Goal: Task Accomplishment & Management: Manage account settings

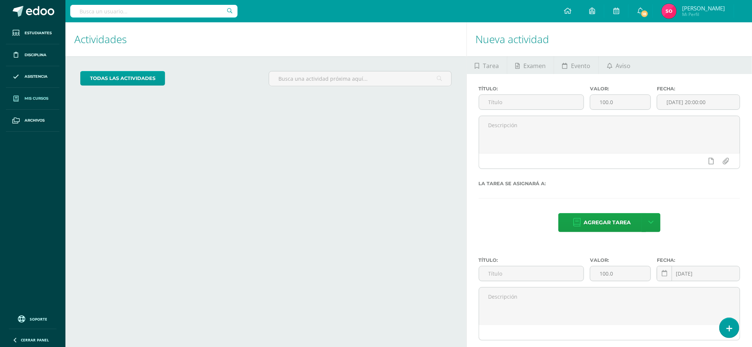
click at [37, 97] on span "Mis cursos" at bounding box center [37, 99] width 24 height 6
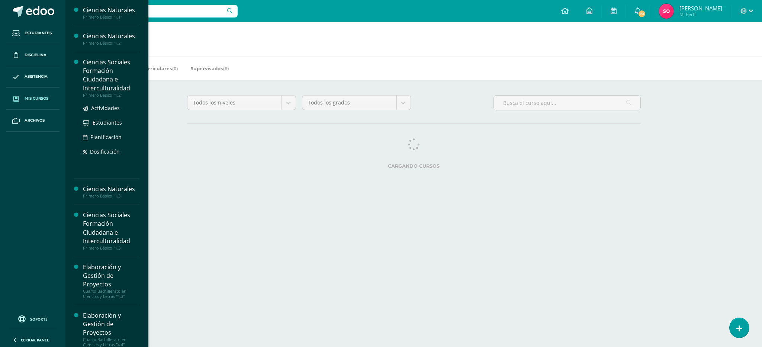
click at [100, 80] on div "Ciencias Sociales Formación Ciudadana e Interculturalidad" at bounding box center [111, 75] width 56 height 34
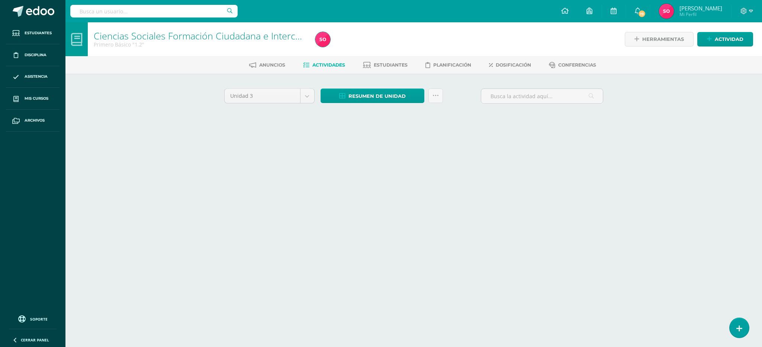
click at [230, 85] on div "Unidad 3 Unidad 1 Unidad 2 Unidad 3 Resumen de unidad Descargar como HTML Desca…" at bounding box center [413, 106] width 409 height 65
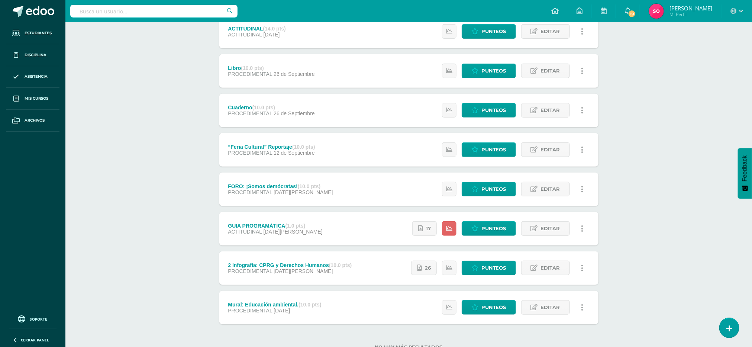
scroll to position [175, 0]
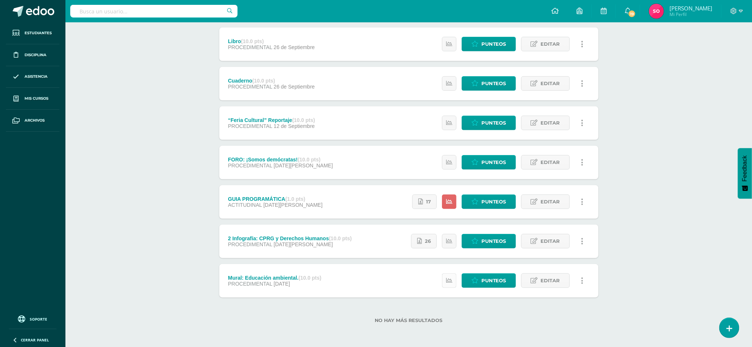
click at [447, 281] on icon at bounding box center [449, 280] width 6 height 6
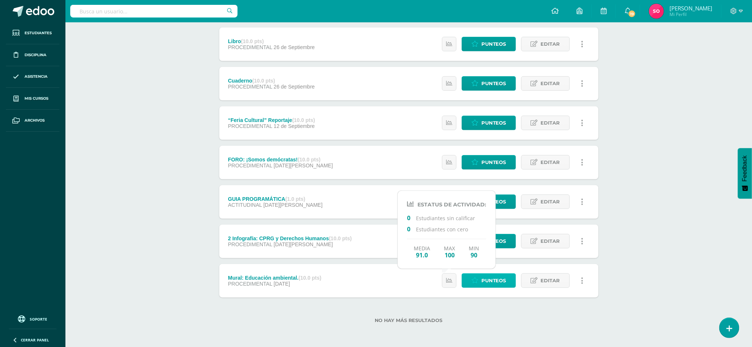
click at [475, 280] on link "Punteos" at bounding box center [489, 280] width 54 height 14
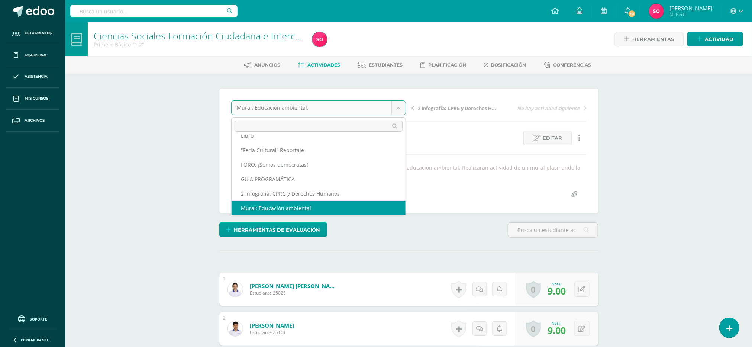
scroll to position [46, 0]
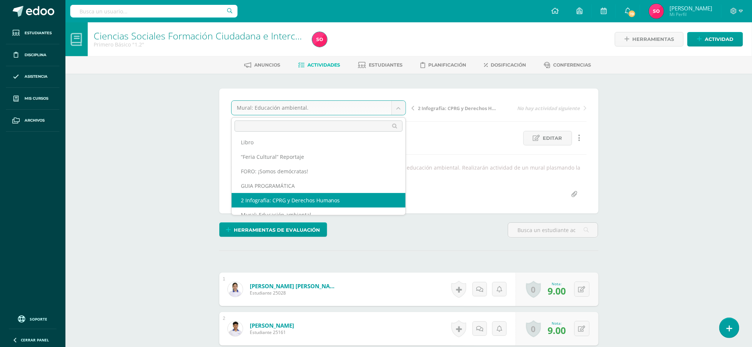
select select "/dashboard/teacher/grade-activity/41901/"
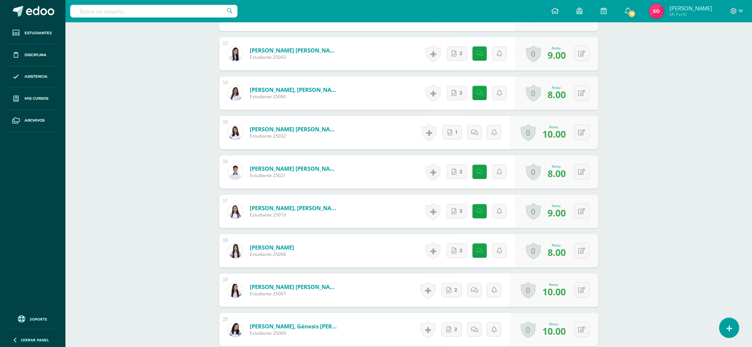
scroll to position [54, 0]
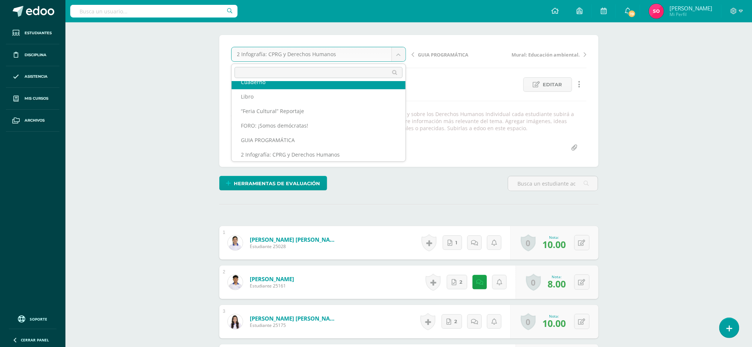
scroll to position [32, 0]
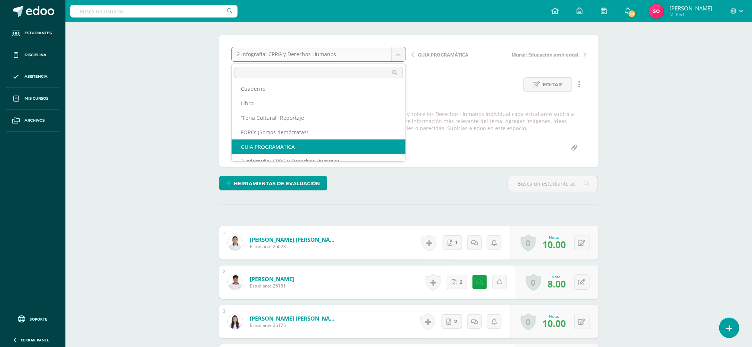
select select "/dashboard/teacher/grade-activity/41898/"
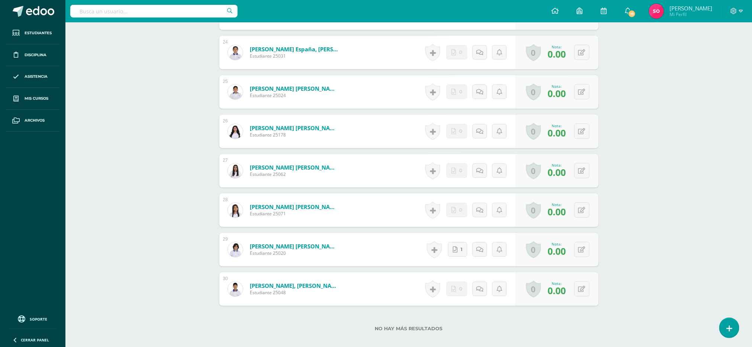
scroll to position [1183, 0]
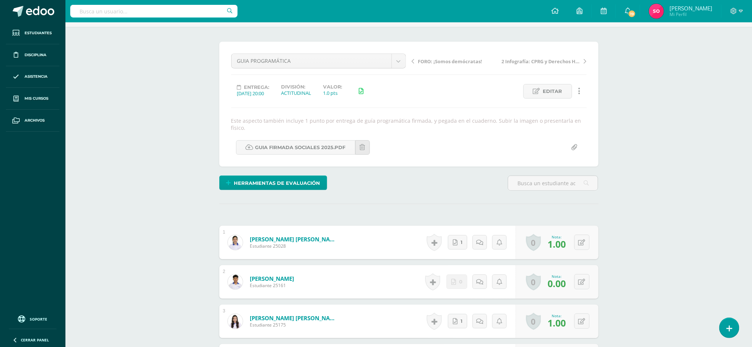
scroll to position [0, 0]
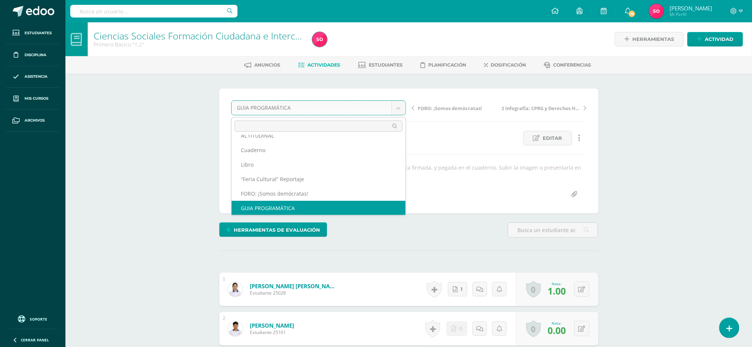
scroll to position [17, 0]
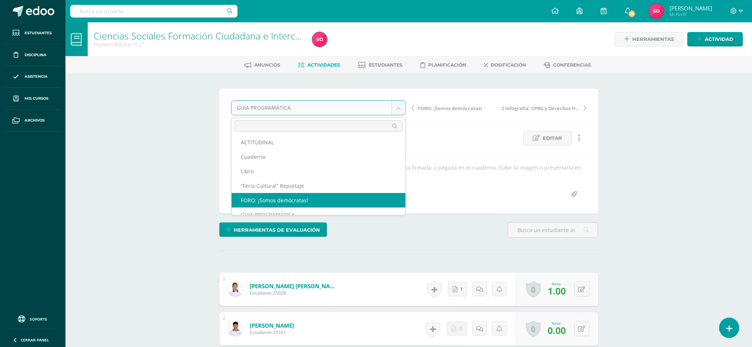
select select "/dashboard/teacher/grade-activity/41905/"
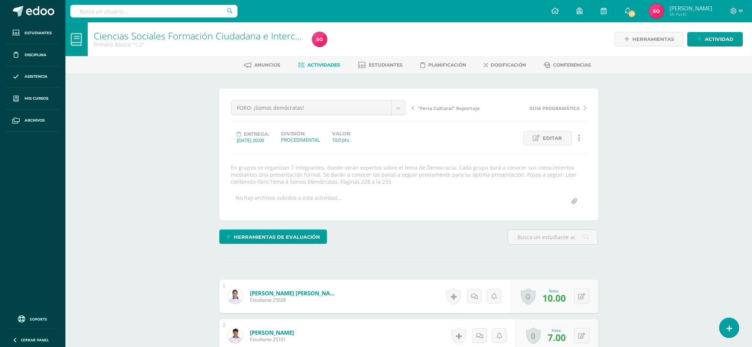
drag, startPoint x: 0, startPoint y: 0, endPoint x: 755, endPoint y: 340, distance: 828.2
click at [318, 65] on span "Actividades" at bounding box center [323, 65] width 33 height 6
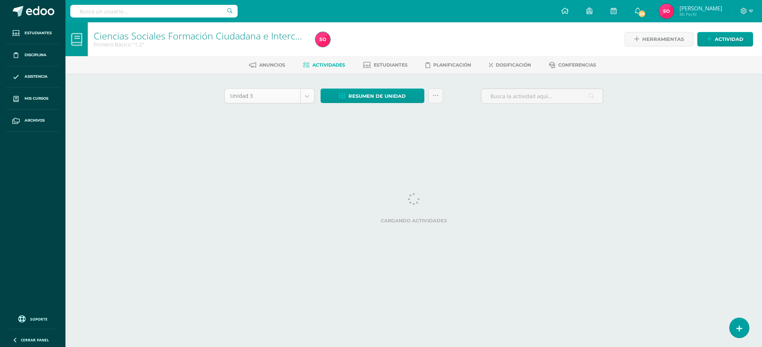
click at [307, 97] on body "Estudiantes Disciplina Asistencia Mis cursos Archivos Soporte Ayuda Reportar un…" at bounding box center [381, 69] width 762 height 139
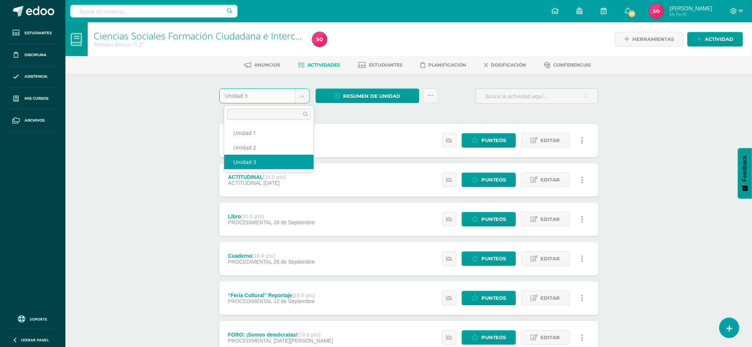
click at [145, 227] on body "Estudiantes Disciplina Asistencia Mis cursos Archivos Soporte Ayuda Reportar un…" at bounding box center [376, 261] width 752 height 522
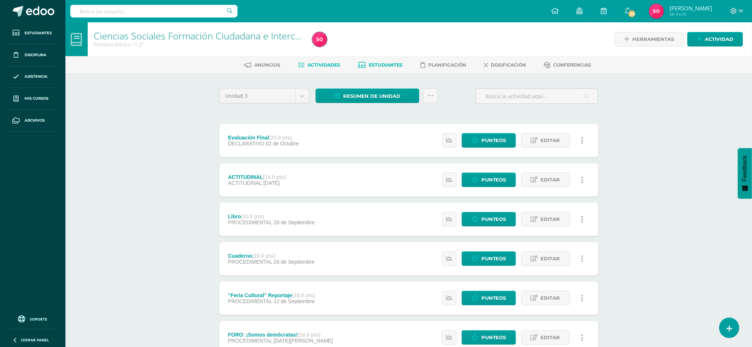
click at [382, 64] on span "Estudiantes" at bounding box center [386, 65] width 34 height 6
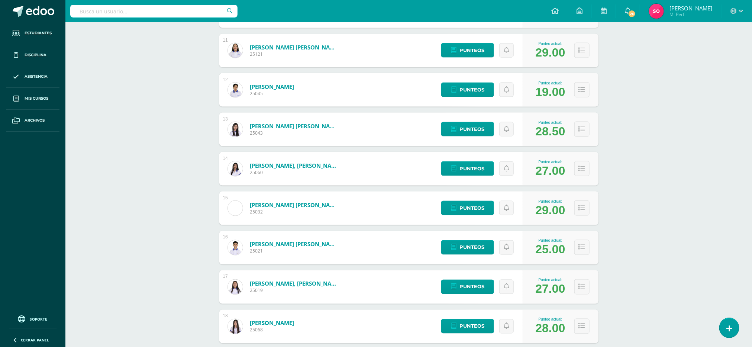
scroll to position [644, 0]
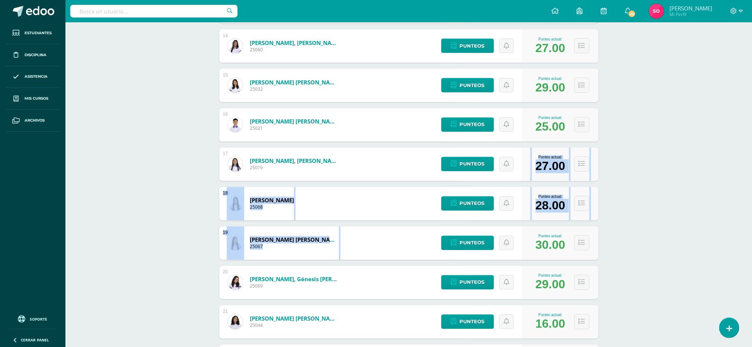
drag, startPoint x: 665, startPoint y: 233, endPoint x: 759, endPoint y: 179, distance: 108.7
click at [752, 179] on html "Estudiantes Disciplina Asistencia Mis cursos Archivos Soporte Ayuda Reportar un…" at bounding box center [376, 48] width 752 height 1384
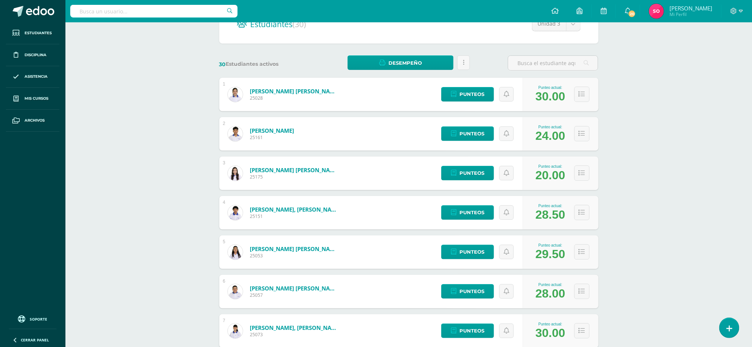
scroll to position [0, 0]
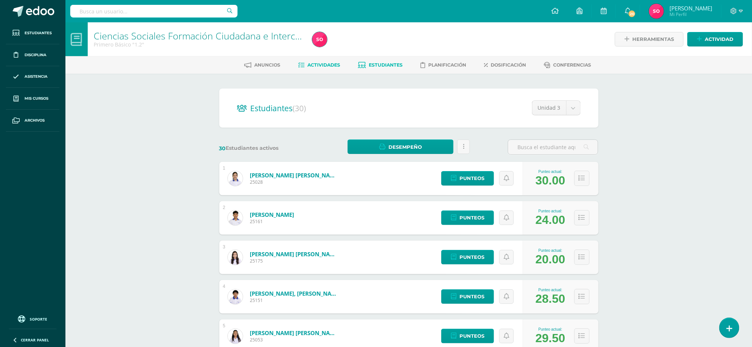
click at [323, 67] on link "Actividades" at bounding box center [319, 65] width 42 height 12
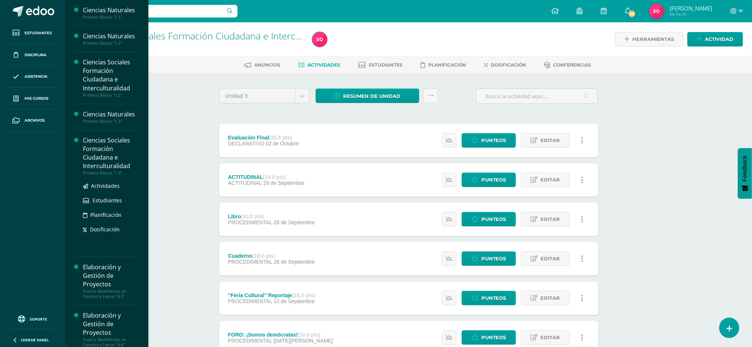
click at [104, 147] on div "Ciencias Sociales Formación Ciudadana e Interculturalidad" at bounding box center [111, 153] width 56 height 34
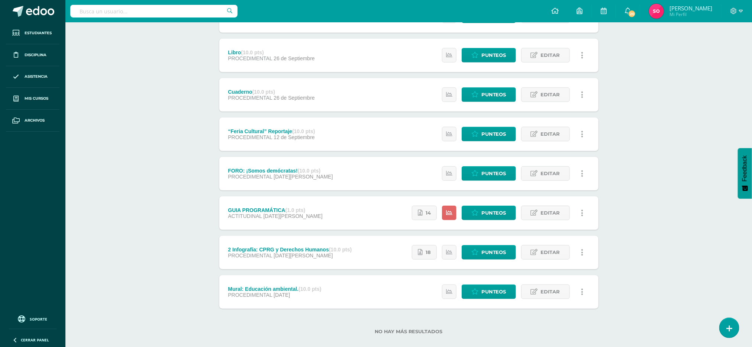
scroll to position [175, 0]
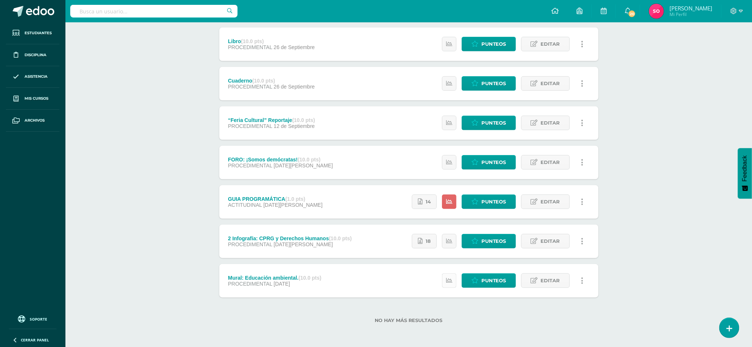
click at [447, 282] on icon at bounding box center [449, 280] width 6 height 6
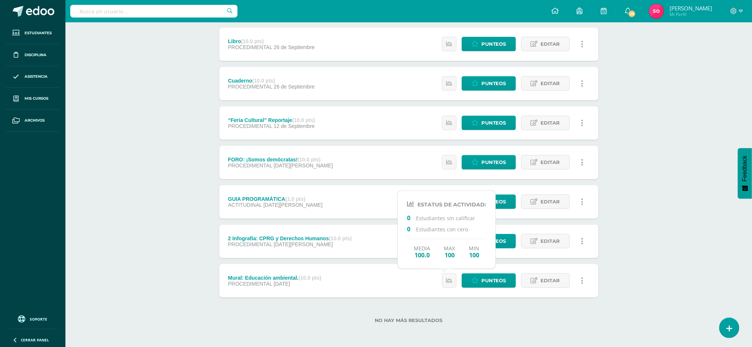
click at [455, 304] on div "No hay más resultados" at bounding box center [408, 314] width 379 height 35
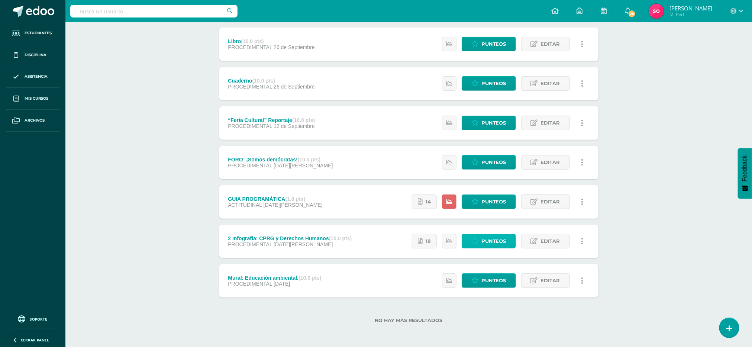
click at [482, 239] on span "Punteos" at bounding box center [493, 241] width 25 height 14
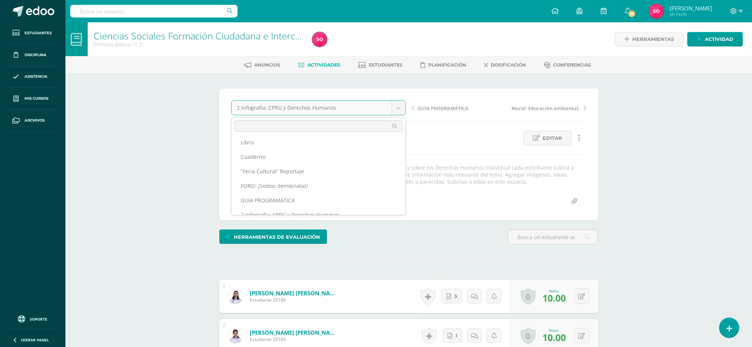
scroll to position [56, 0]
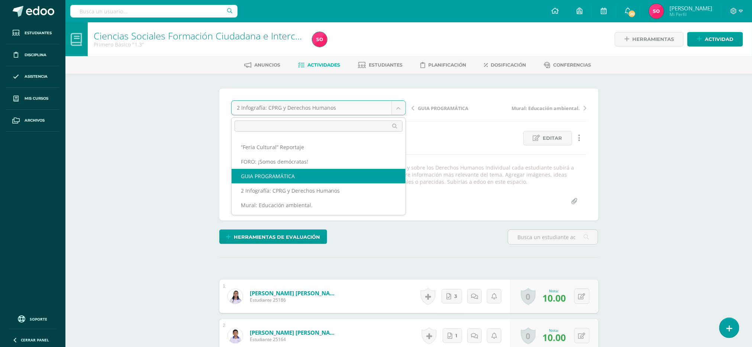
select select "/dashboard/teacher/grade-activity/41897/"
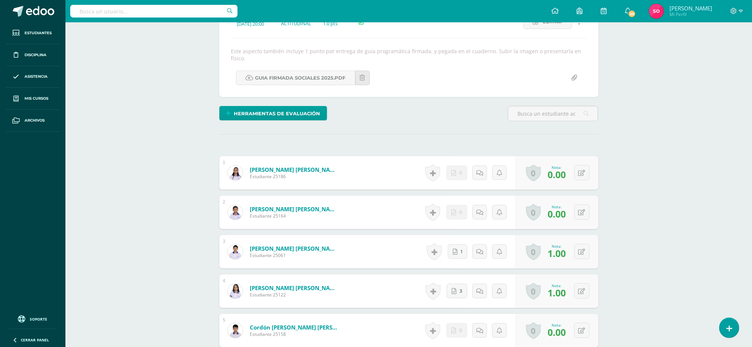
scroll to position [19, 0]
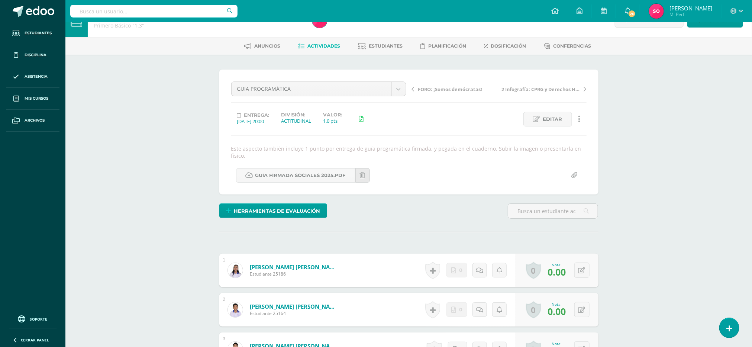
click at [396, 96] on div "GUIA PROGRAMÁTICA Evaluación Final ACTITUDINAL Libro Cuaderno “Feria Cultural” …" at bounding box center [318, 91] width 181 height 21
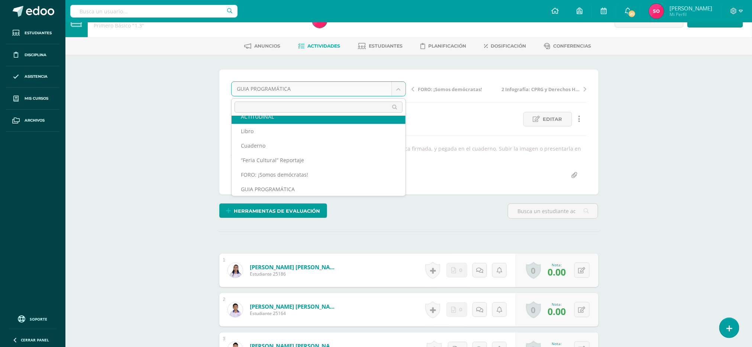
scroll to position [17, 0]
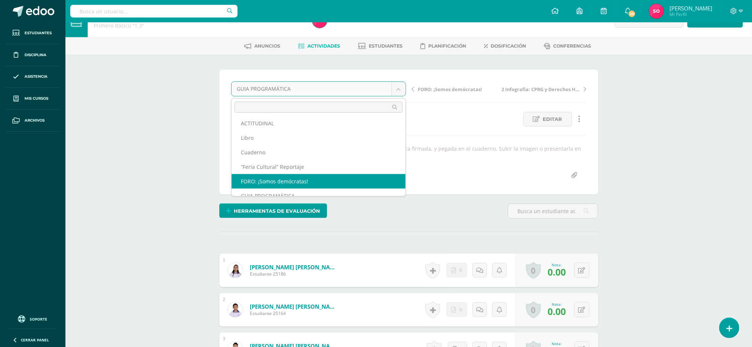
select select "/dashboard/teacher/grade-activity/41906/"
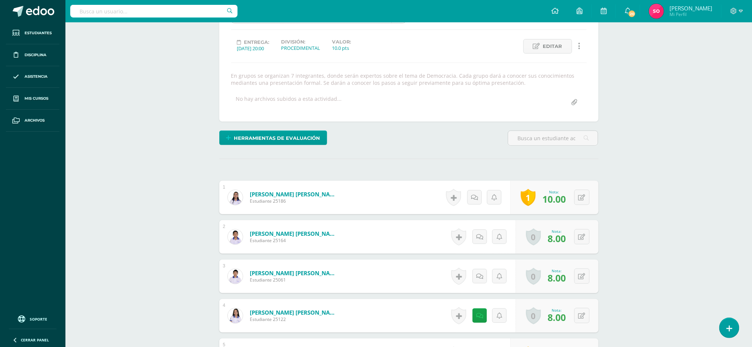
scroll to position [8, 0]
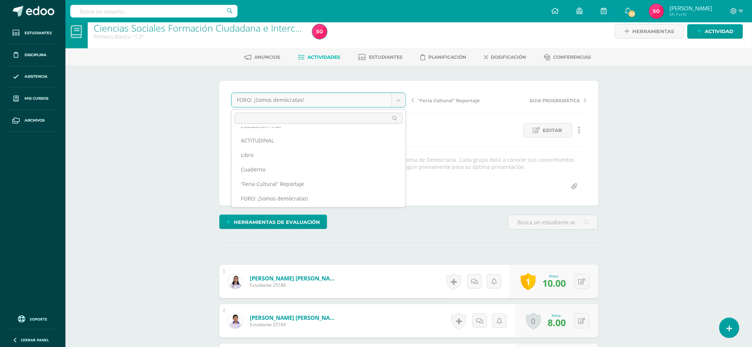
scroll to position [0, 0]
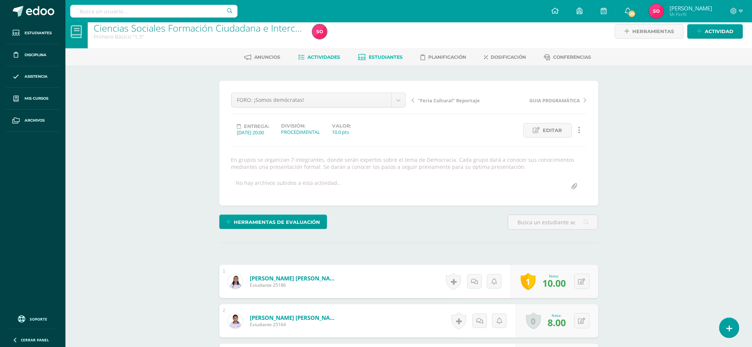
click at [385, 56] on span "Estudiantes" at bounding box center [386, 57] width 34 height 6
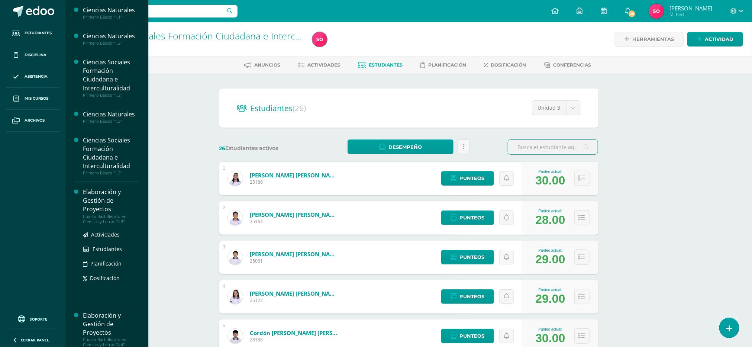
click at [98, 202] on div "Elaboración y Gestión de Proyectos" at bounding box center [111, 201] width 56 height 26
